Goal: Check status: Check status

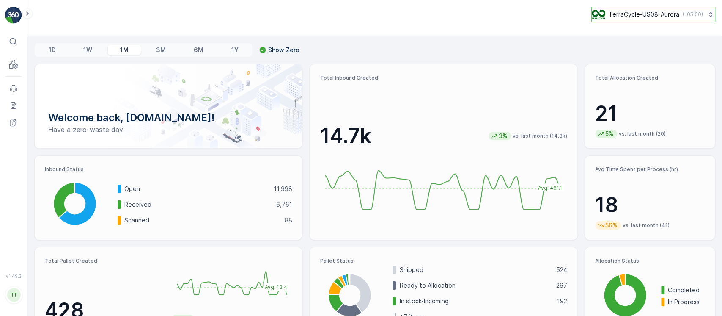
click at [648, 19] on button "TerraCycle-US08-Aurora ( -05:00 )" at bounding box center [654, 14] width 124 height 15
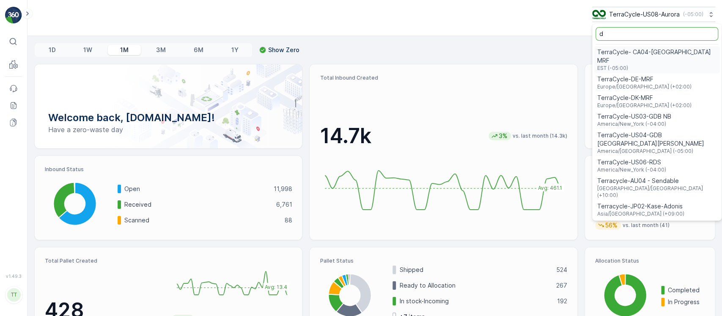
type input "d"
click at [639, 65] on span "EST (-05:00)" at bounding box center [657, 68] width 119 height 7
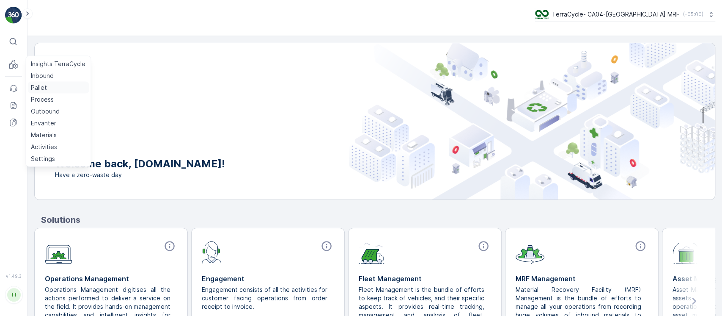
click at [54, 83] on link "Pallet" at bounding box center [58, 88] width 61 height 12
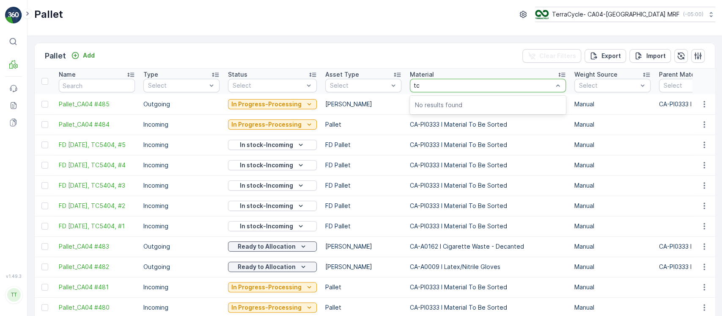
type input "t"
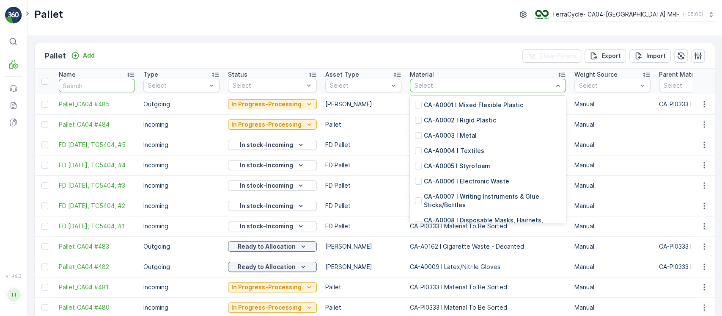
click at [80, 86] on input "text" at bounding box center [97, 86] width 76 height 14
paste input "tc5371"
type input "tc5371"
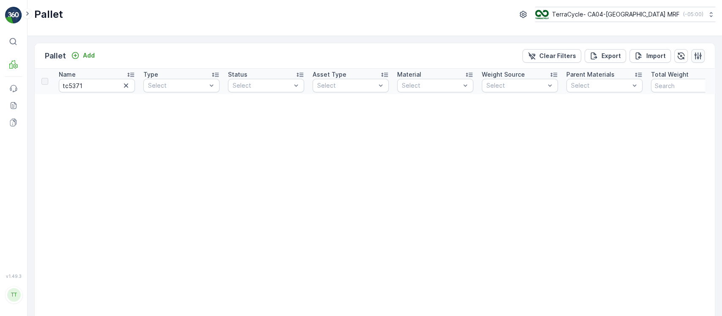
click at [700, 59] on icon "button" at bounding box center [698, 56] width 8 height 8
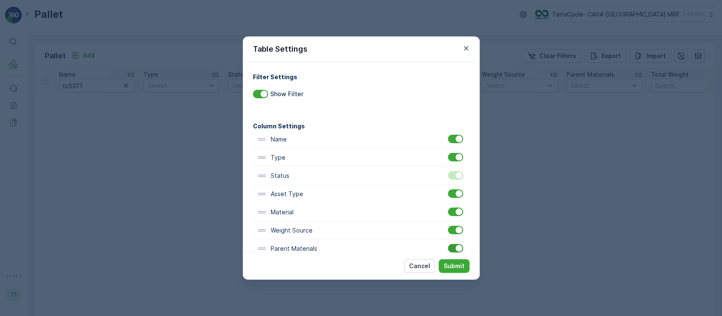
click at [456, 250] on div at bounding box center [459, 248] width 7 height 7
click at [448, 244] on input "checkbox" at bounding box center [448, 244] width 0 height 0
click at [452, 263] on p "Submit" at bounding box center [454, 266] width 21 height 8
